Goal: Information Seeking & Learning: Learn about a topic

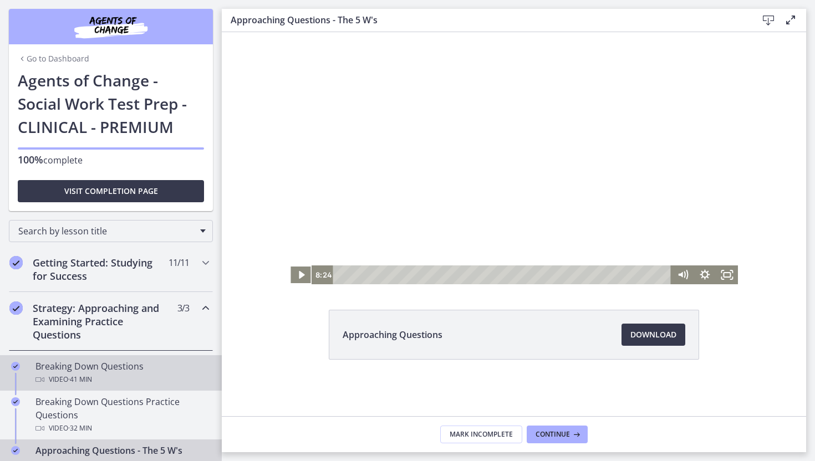
scroll to position [315, 0]
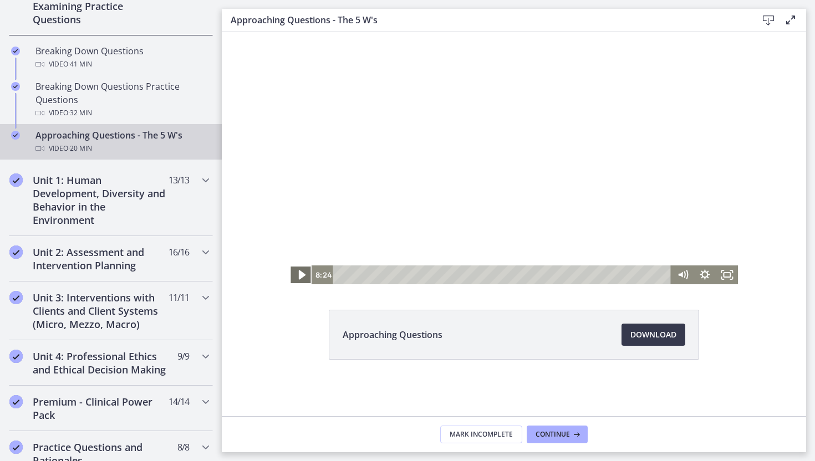
click at [301, 272] on icon "Play Video" at bounding box center [301, 275] width 27 height 23
click at [296, 274] on icon "Pause" at bounding box center [301, 275] width 27 height 23
click at [302, 273] on icon "Play Video" at bounding box center [301, 275] width 7 height 9
click at [557, 433] on span "Continue" at bounding box center [553, 434] width 34 height 9
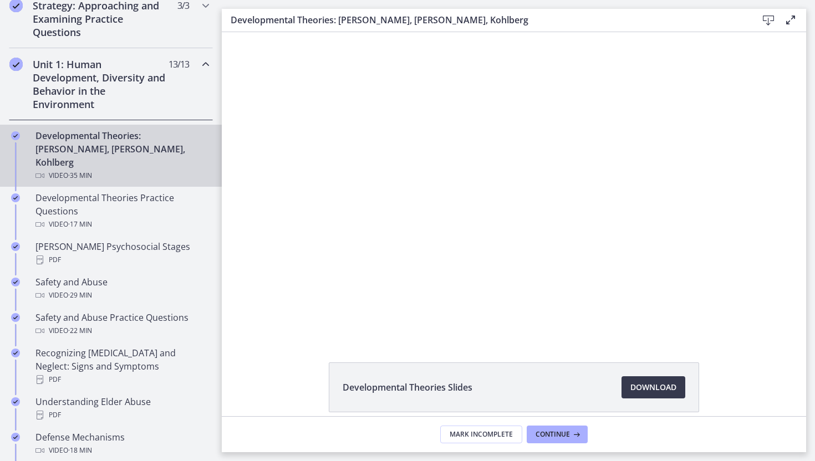
scroll to position [308, 0]
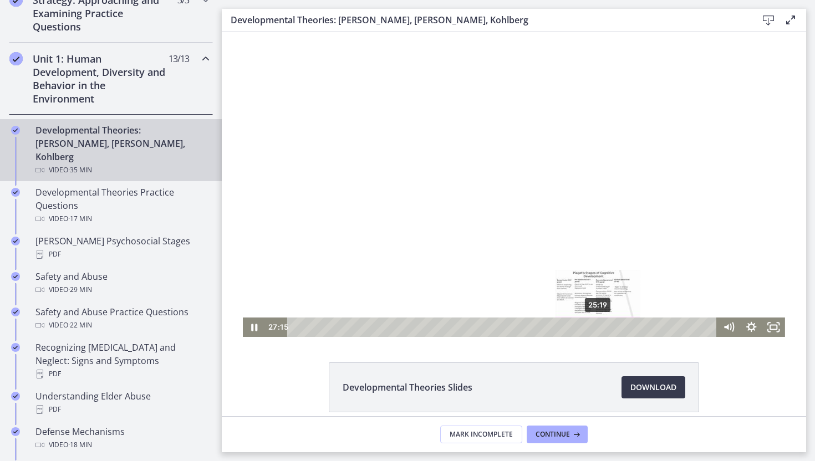
click at [598, 330] on div "25:19" at bounding box center [504, 327] width 416 height 19
click at [606, 329] on div "25:58" at bounding box center [504, 327] width 416 height 19
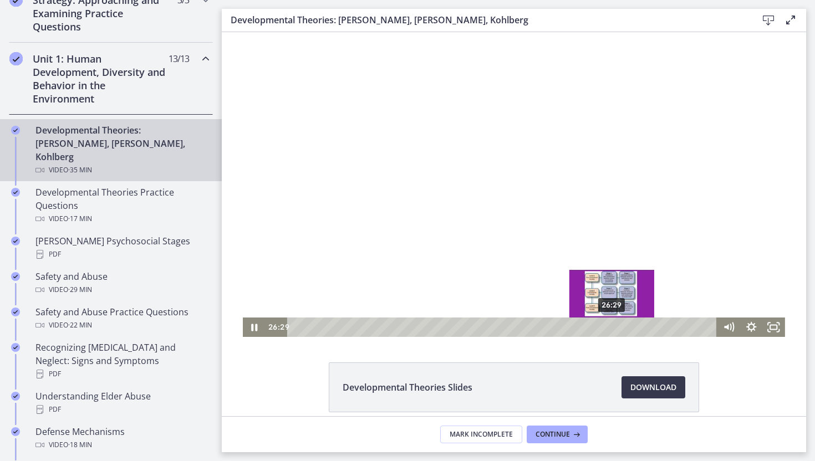
click at [612, 328] on div "26:29" at bounding box center [504, 327] width 416 height 19
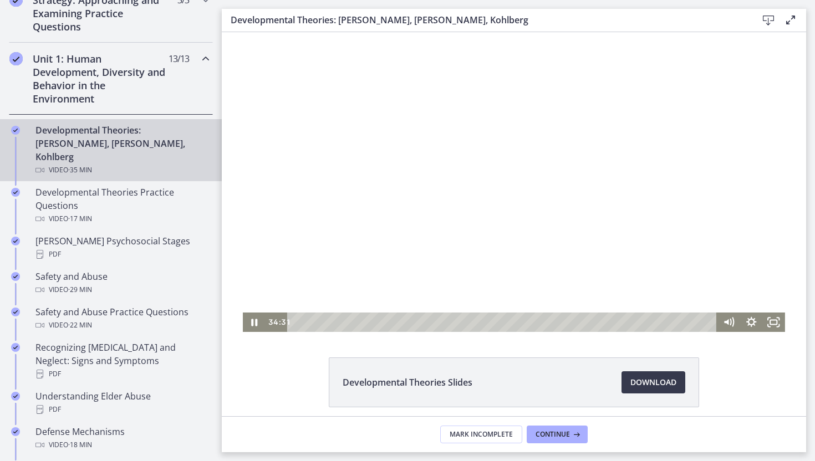
scroll to position [0, 0]
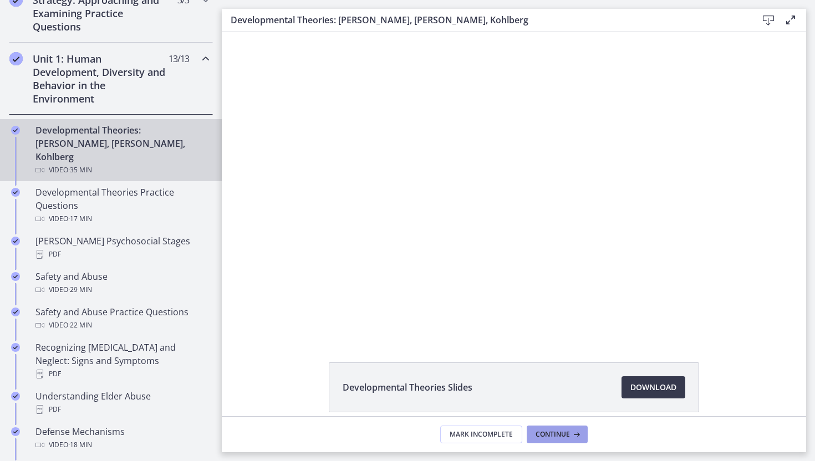
click at [557, 433] on span "Continue" at bounding box center [553, 434] width 34 height 9
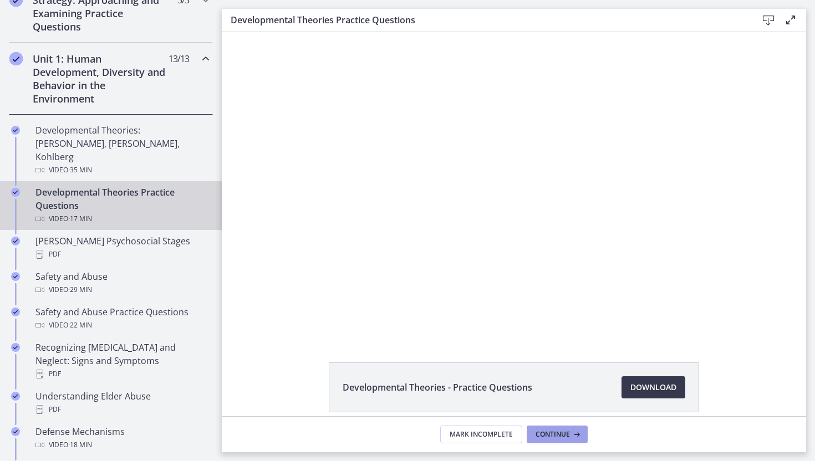
click at [548, 433] on span "Continue" at bounding box center [553, 434] width 34 height 9
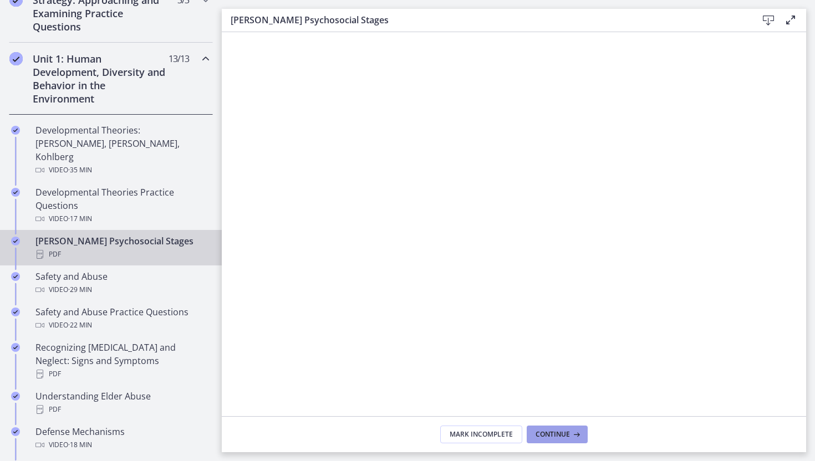
click at [546, 432] on span "Continue" at bounding box center [553, 434] width 34 height 9
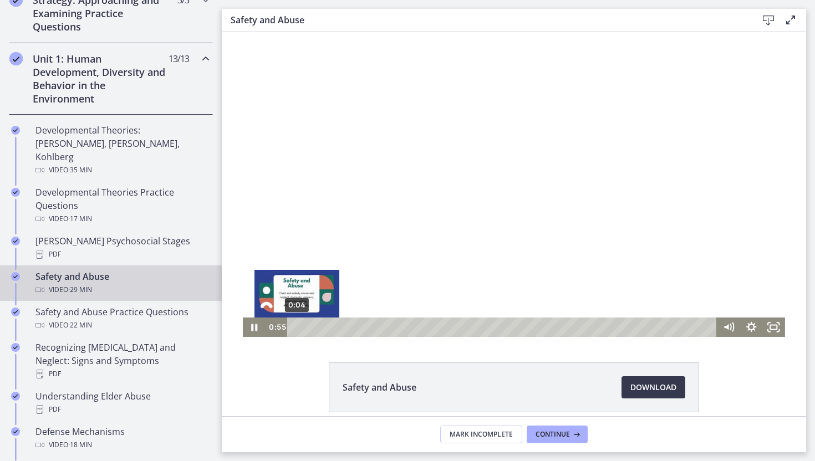
click at [297, 328] on div "0:04" at bounding box center [504, 327] width 416 height 19
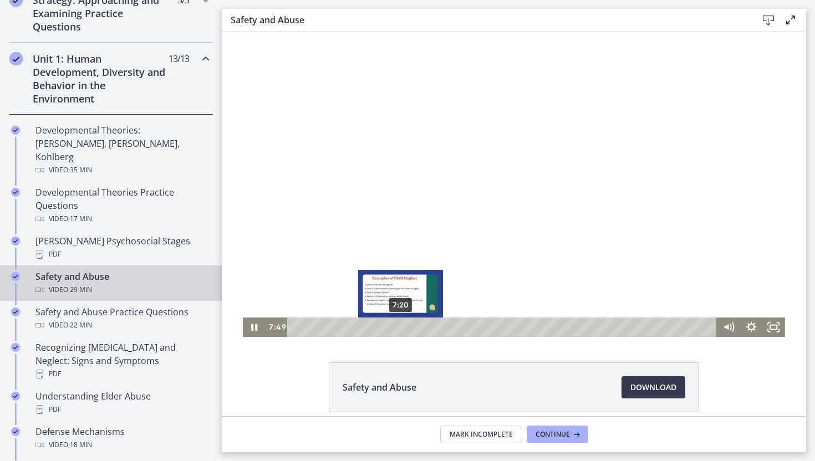
click at [401, 329] on div "7:20" at bounding box center [504, 327] width 416 height 19
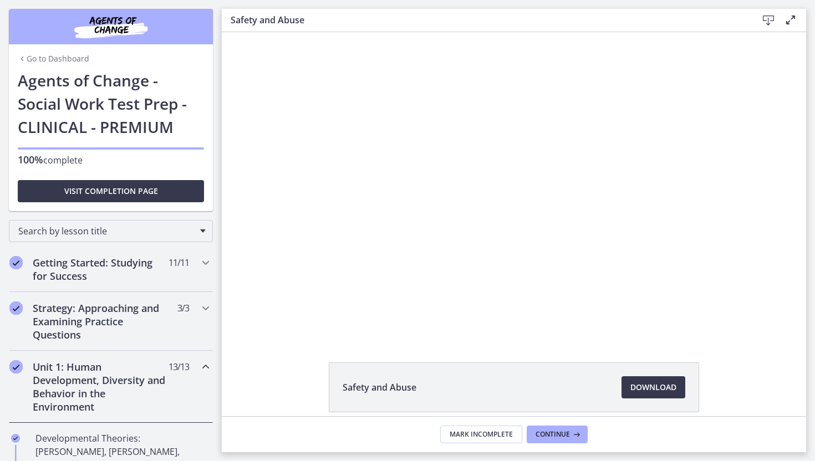
scroll to position [308, 0]
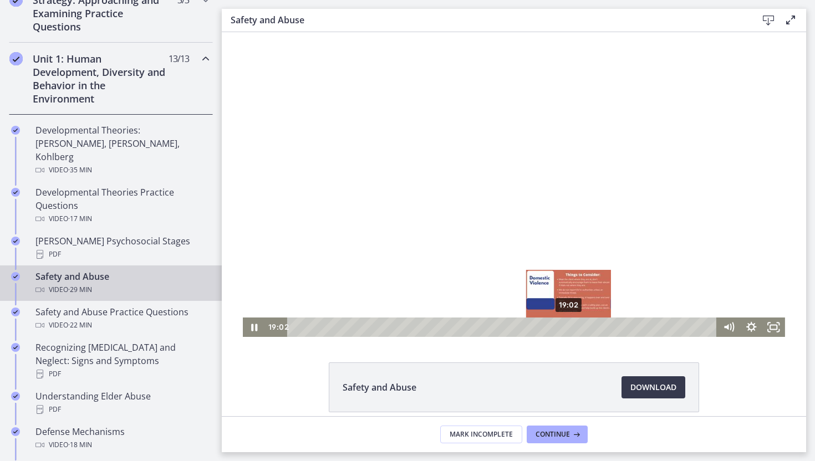
click at [569, 328] on div "19:02" at bounding box center [504, 327] width 416 height 19
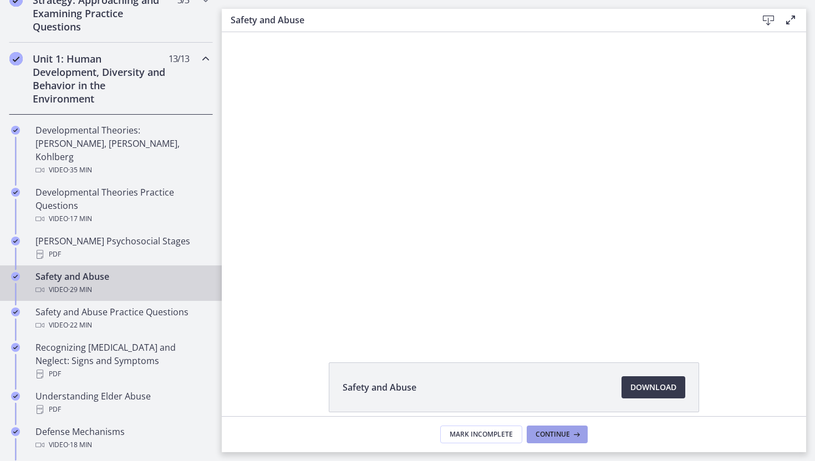
click at [551, 434] on span "Continue" at bounding box center [553, 434] width 34 height 9
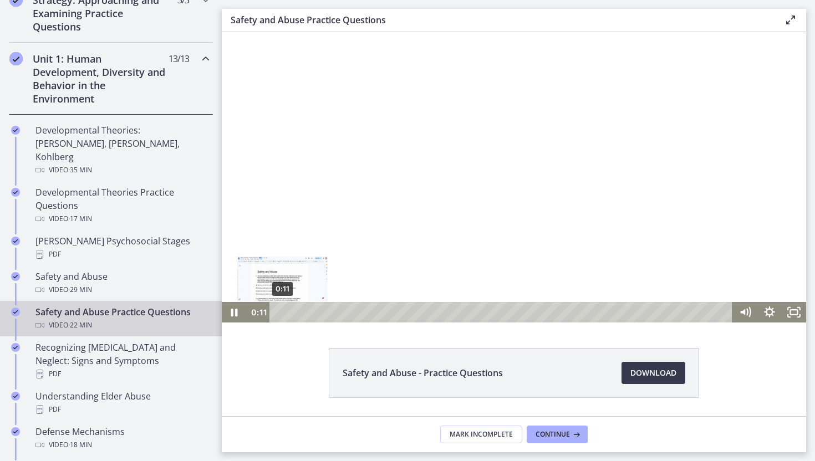
click at [282, 314] on div "0:11" at bounding box center [502, 312] width 449 height 21
click at [233, 310] on icon "Pause" at bounding box center [234, 313] width 7 height 8
click at [233, 310] on icon "Play Video" at bounding box center [235, 312] width 6 height 8
click at [340, 313] on div "3:00" at bounding box center [502, 312] width 449 height 21
click at [347, 314] on div "3:18" at bounding box center [502, 312] width 449 height 21
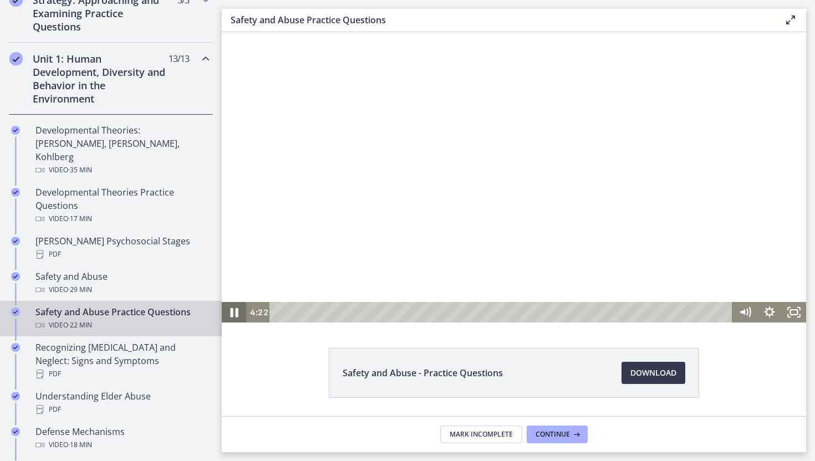
click at [233, 312] on icon "Pause" at bounding box center [234, 312] width 29 height 24
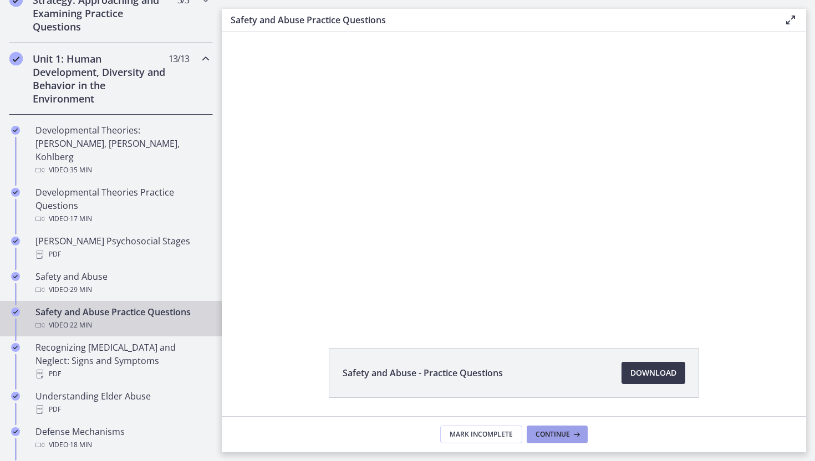
click at [558, 432] on span "Continue" at bounding box center [553, 434] width 34 height 9
